Goal: Transaction & Acquisition: Purchase product/service

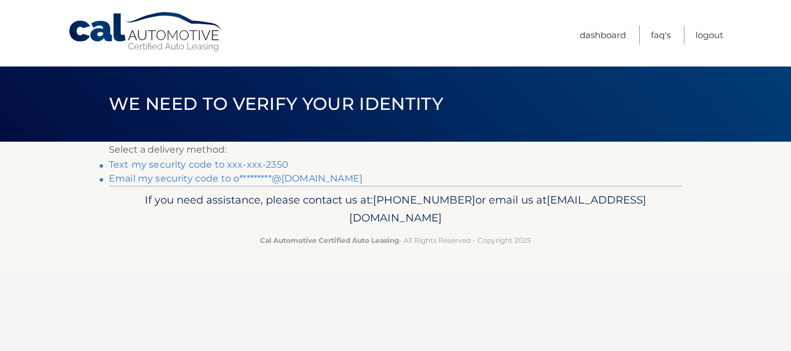
click at [189, 166] on link "Text my security code to xxx-xxx-2350" at bounding box center [198, 164] width 179 height 11
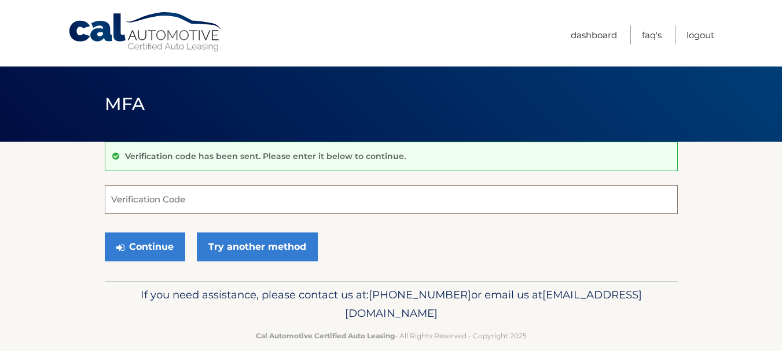
click at [192, 200] on input "Verification Code" at bounding box center [391, 199] width 573 height 29
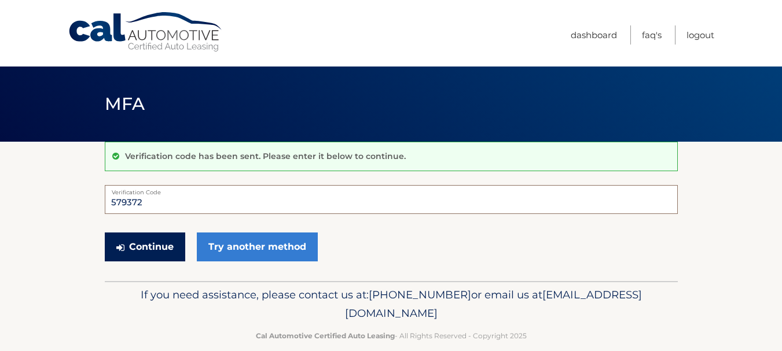
type input "579372"
click at [161, 249] on button "Continue" at bounding box center [145, 247] width 80 height 29
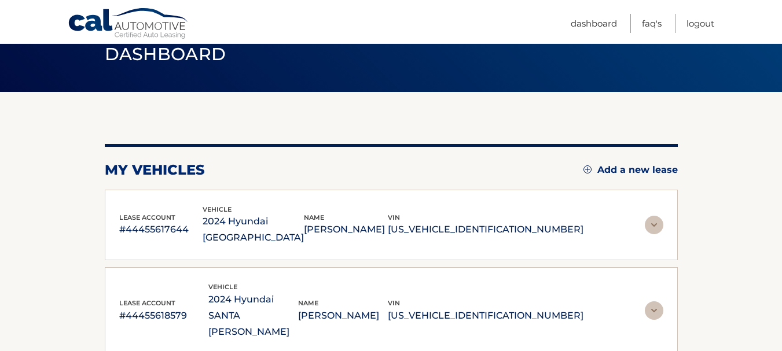
scroll to position [116, 0]
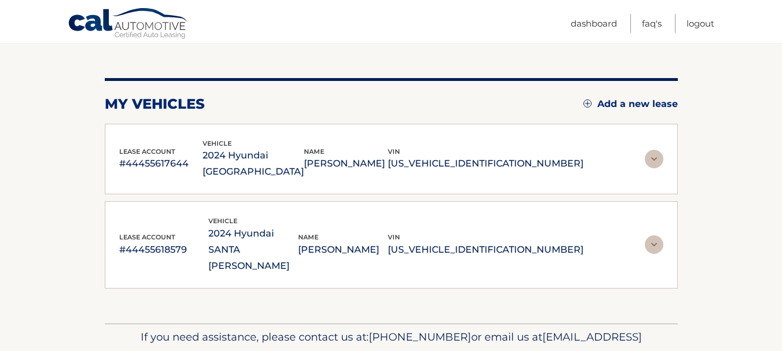
click at [654, 151] on img at bounding box center [654, 159] width 19 height 19
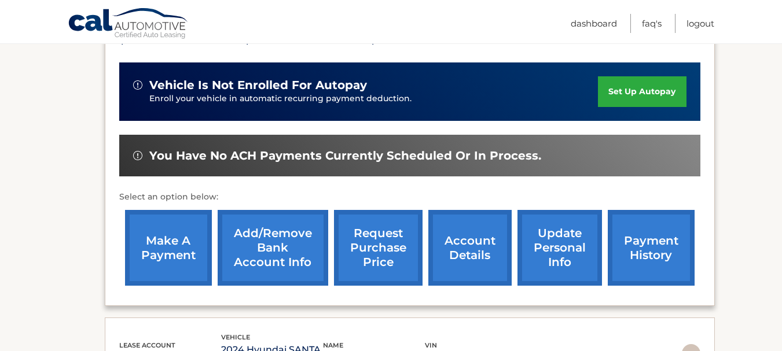
scroll to position [289, 0]
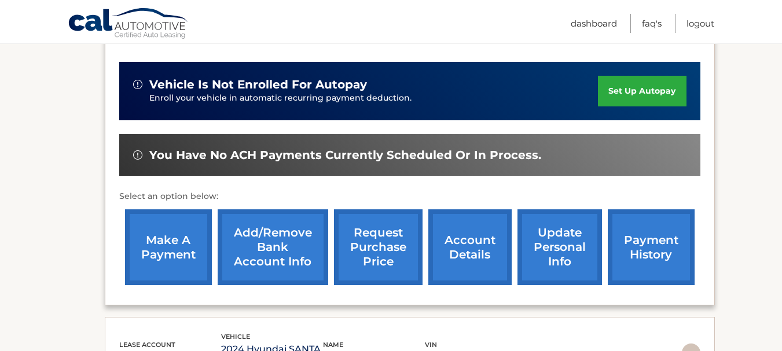
click at [176, 227] on link "make a payment" at bounding box center [168, 248] width 87 height 76
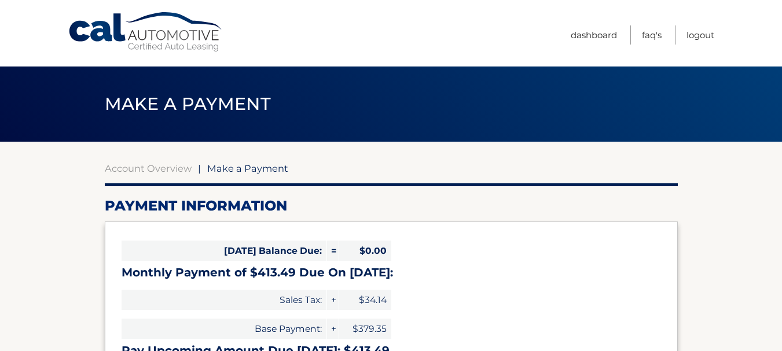
select select "ZjljYTVkNjMtNTkwMi00NThmLTk3MTItZjUyZmY4NmNkN2Ew"
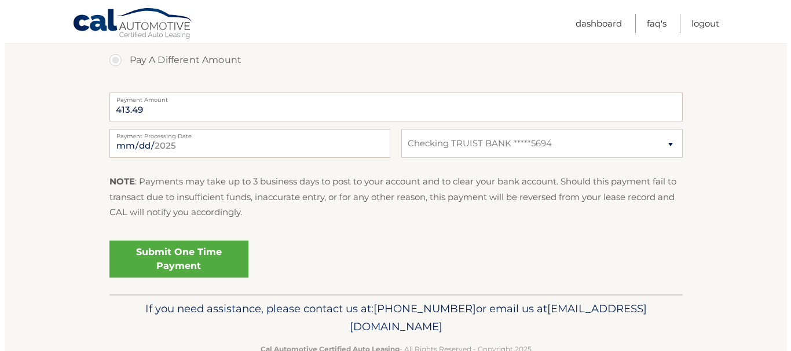
scroll to position [463, 0]
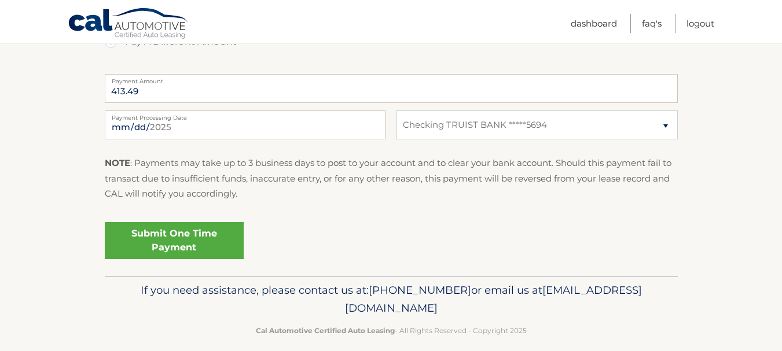
click at [164, 241] on link "Submit One Time Payment" at bounding box center [174, 240] width 139 height 37
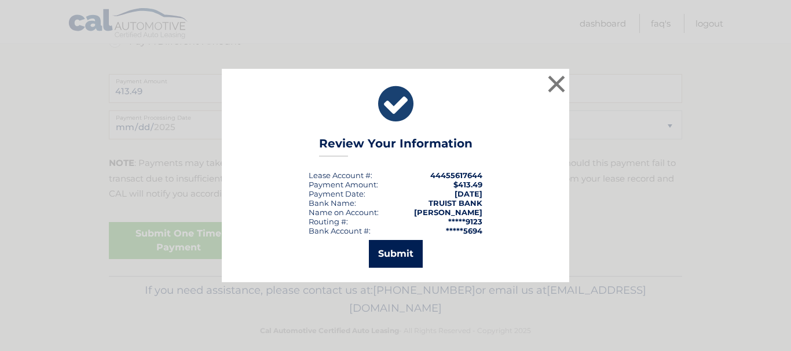
click at [397, 252] on button "Submit" at bounding box center [396, 254] width 54 height 28
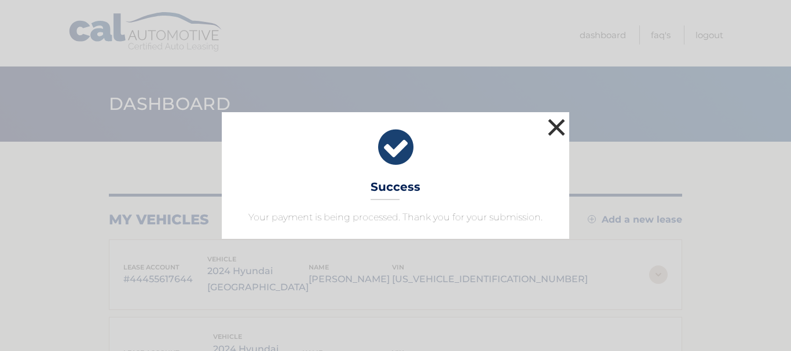
click at [557, 130] on button "×" at bounding box center [556, 127] width 23 height 23
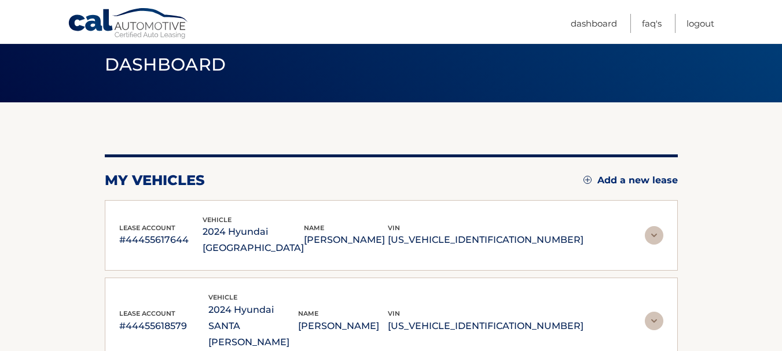
scroll to position [116, 0]
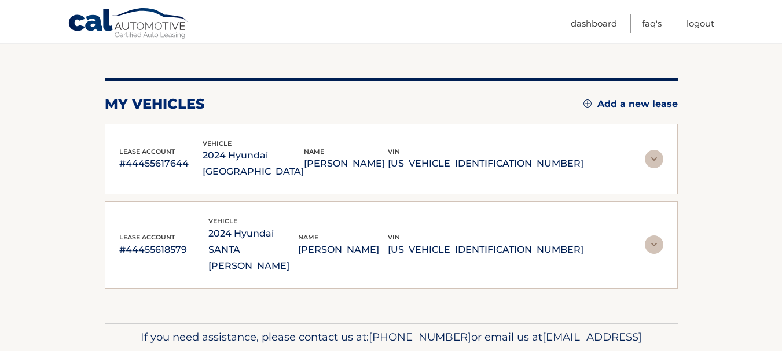
click at [659, 236] on img at bounding box center [654, 245] width 19 height 19
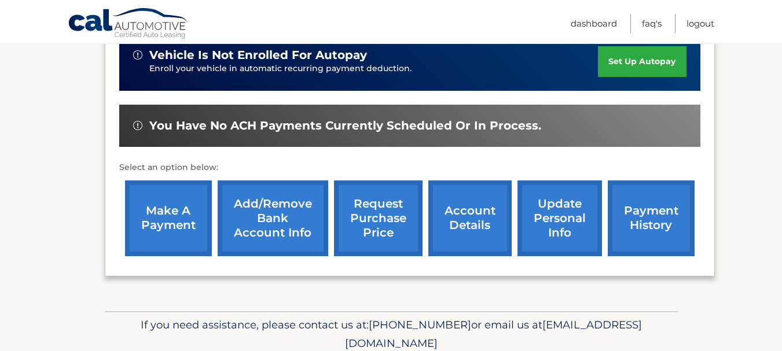
scroll to position [405, 0]
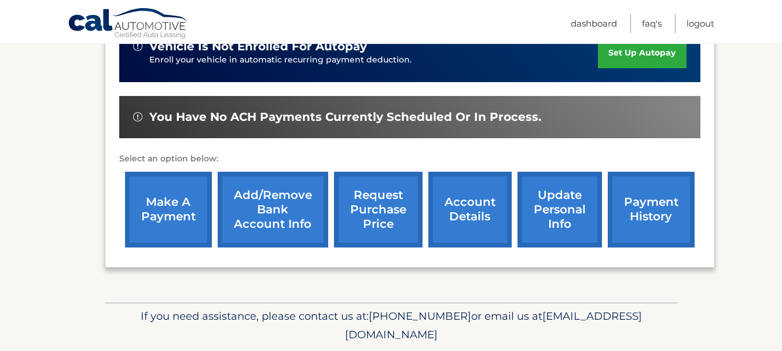
click at [174, 195] on link "make a payment" at bounding box center [168, 210] width 87 height 76
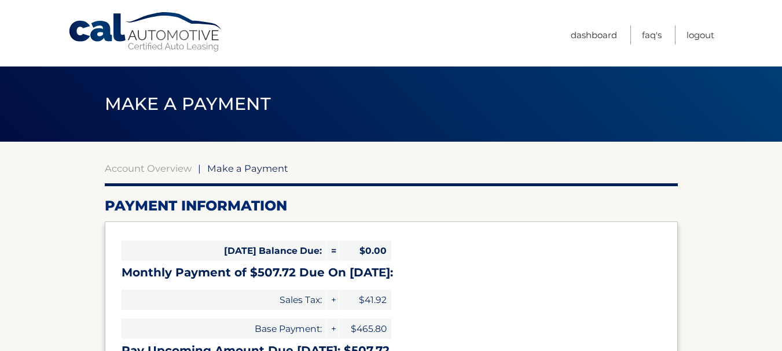
select select "OTEwNzYxZjgtNDExYy00ZGU1LThkMjAtMmFjNjFjNzQ2Mjc0"
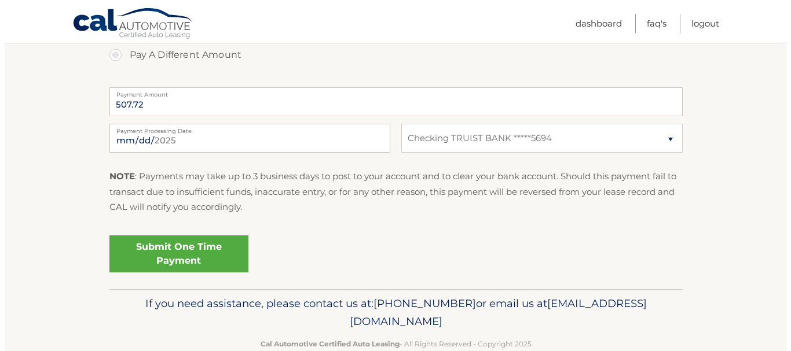
scroll to position [463, 0]
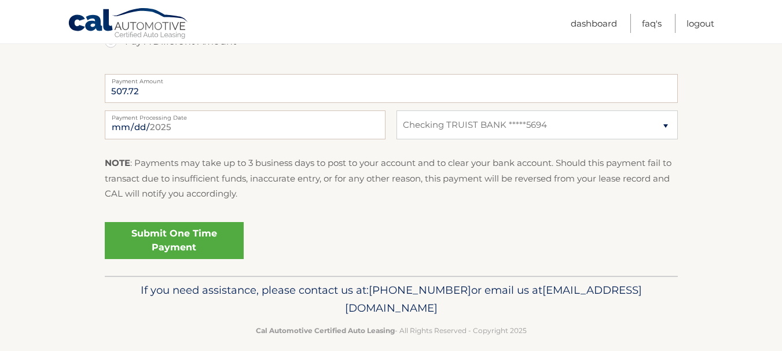
click at [195, 230] on link "Submit One Time Payment" at bounding box center [174, 240] width 139 height 37
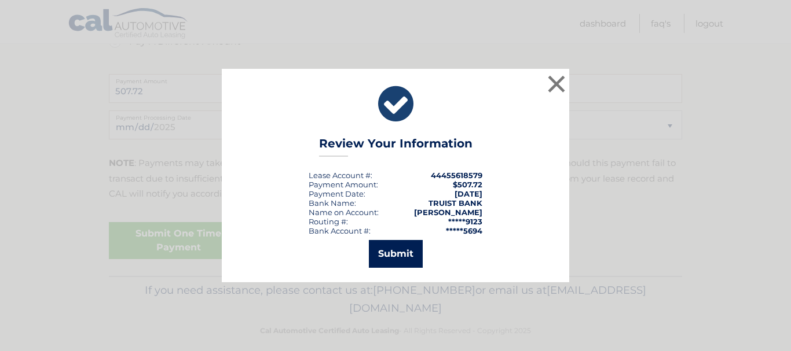
click at [384, 253] on button "Submit" at bounding box center [396, 254] width 54 height 28
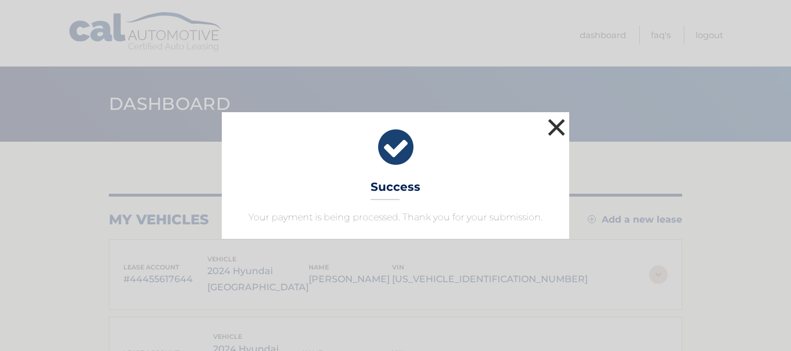
click at [554, 125] on button "×" at bounding box center [556, 127] width 23 height 23
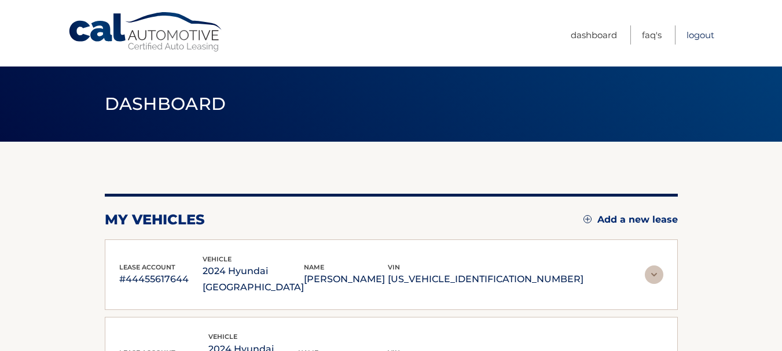
click at [701, 37] on link "Logout" at bounding box center [700, 34] width 28 height 19
